Goal: Information Seeking & Learning: Compare options

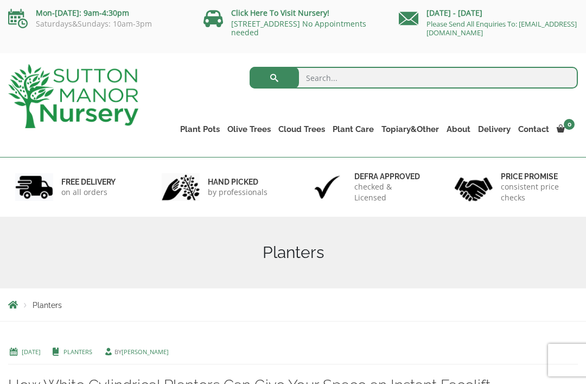
scroll to position [1, 0]
click at [0, 0] on link "The Atlantis Pots" at bounding box center [0, 0] width 0 height 0
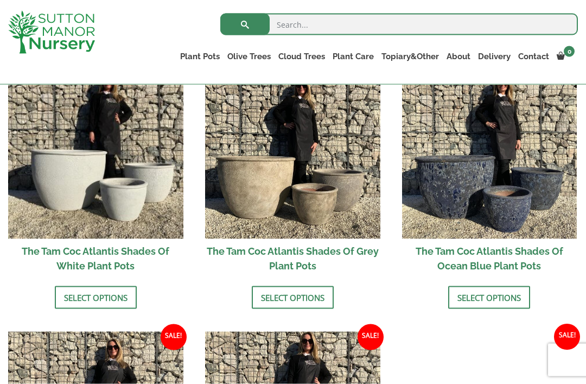
scroll to position [652, 0]
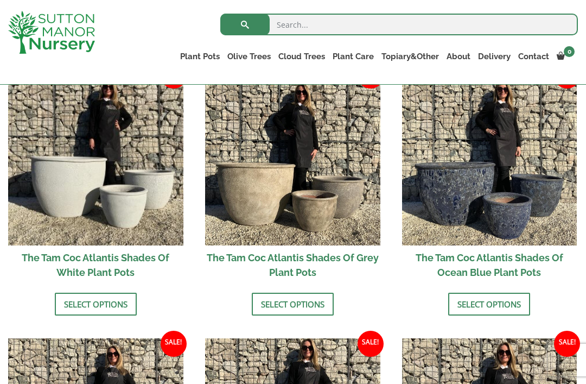
click at [318, 211] on img at bounding box center [292, 157] width 175 height 175
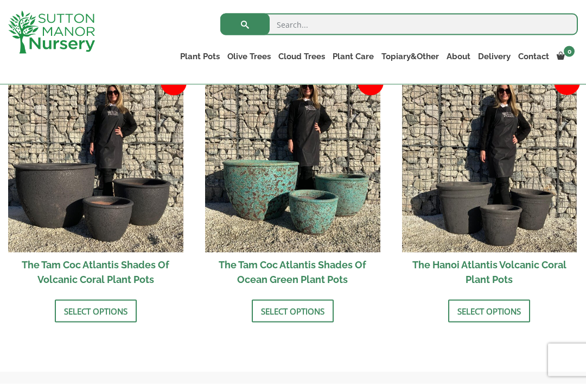
scroll to position [911, 0]
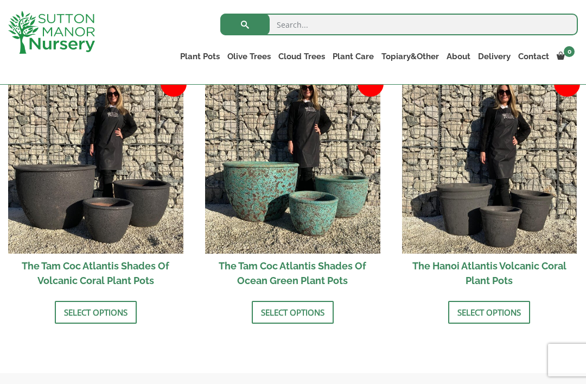
click at [128, 207] on img at bounding box center [95, 165] width 175 height 175
click at [136, 171] on img at bounding box center [95, 165] width 175 height 175
click at [109, 323] on link "Select options" at bounding box center [96, 312] width 82 height 23
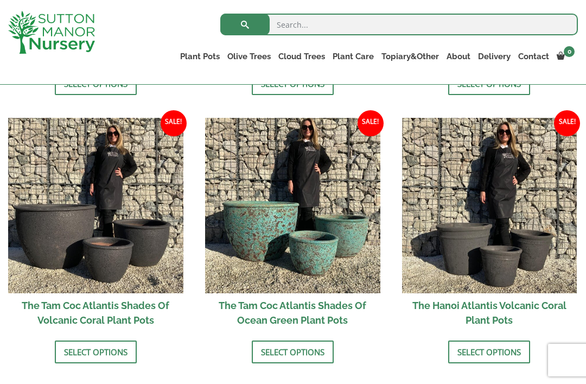
click at [112, 349] on link "Select options" at bounding box center [96, 351] width 82 height 23
click at [117, 340] on link "Select options" at bounding box center [96, 351] width 82 height 23
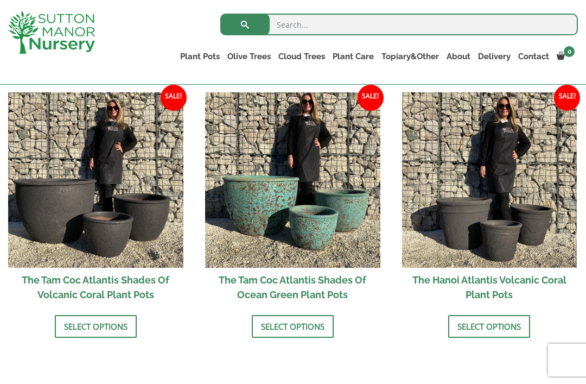
click at [142, 187] on img at bounding box center [95, 179] width 175 height 175
click at [134, 315] on link "Select options" at bounding box center [96, 326] width 82 height 23
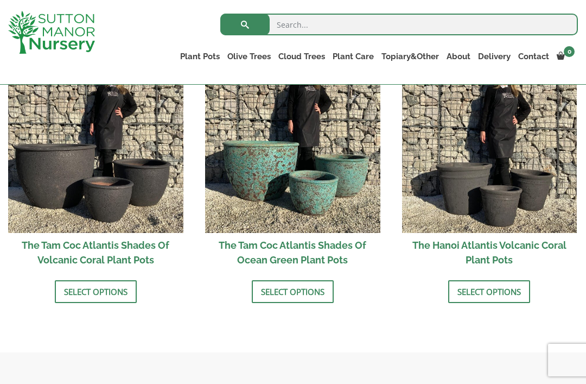
click at [165, 233] on img at bounding box center [95, 145] width 175 height 175
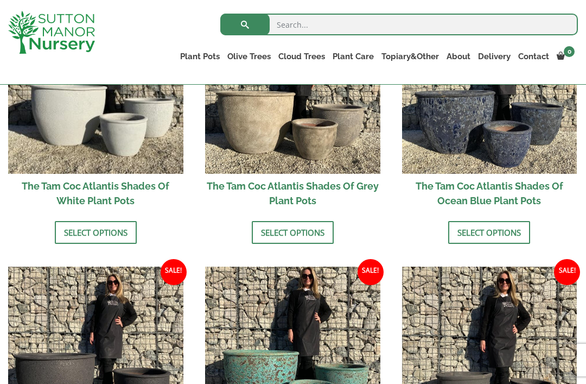
click at [164, 328] on img at bounding box center [95, 353] width 175 height 175
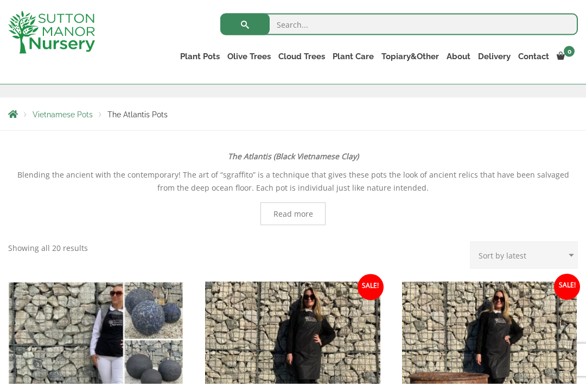
scroll to position [0, 0]
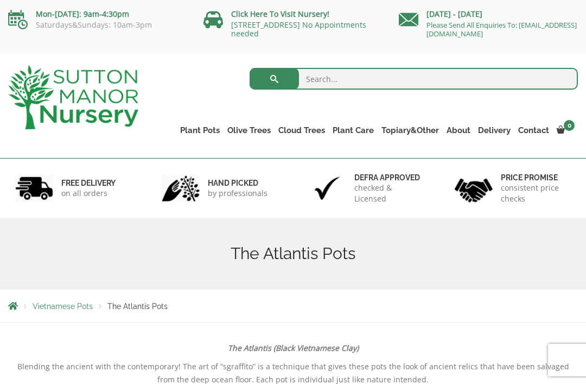
click at [0, 0] on link "Shallow Bowl Grande" at bounding box center [0, 0] width 0 height 0
click at [247, 178] on h6 "hand picked" at bounding box center [238, 183] width 60 height 10
click at [247, 175] on div "hand picked by professionals" at bounding box center [219, 187] width 146 height 59
click at [244, 178] on h6 "hand picked" at bounding box center [238, 183] width 60 height 10
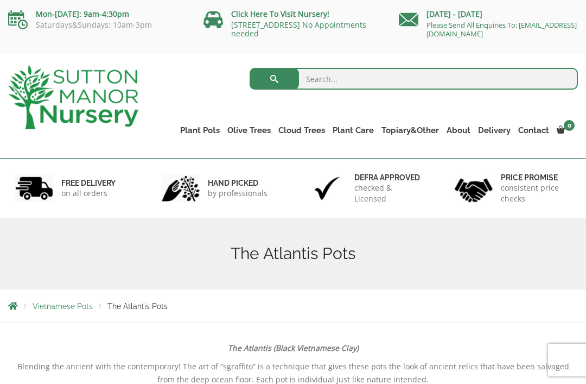
click at [241, 172] on div "hand picked by professionals" at bounding box center [219, 187] width 146 height 59
click at [239, 174] on div "hand picked by professionals" at bounding box center [219, 187] width 146 height 59
click at [241, 218] on div "The Atlantis Pots" at bounding box center [293, 254] width 586 height 72
click at [221, 218] on div "The Atlantis Pots" at bounding box center [293, 254] width 586 height 72
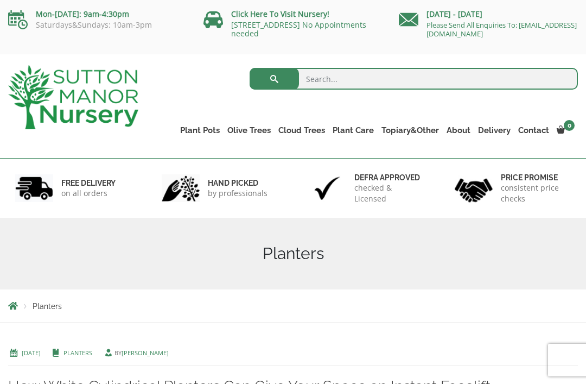
click at [0, 0] on link "Shallow Bowl Grande" at bounding box center [0, 0] width 0 height 0
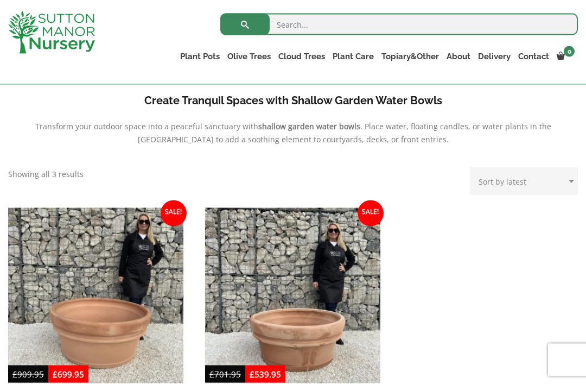
scroll to position [368, 0]
click at [0, 0] on link "Cylinders Traditionals" at bounding box center [0, 0] width 0 height 0
